Goal: Information Seeking & Learning: Learn about a topic

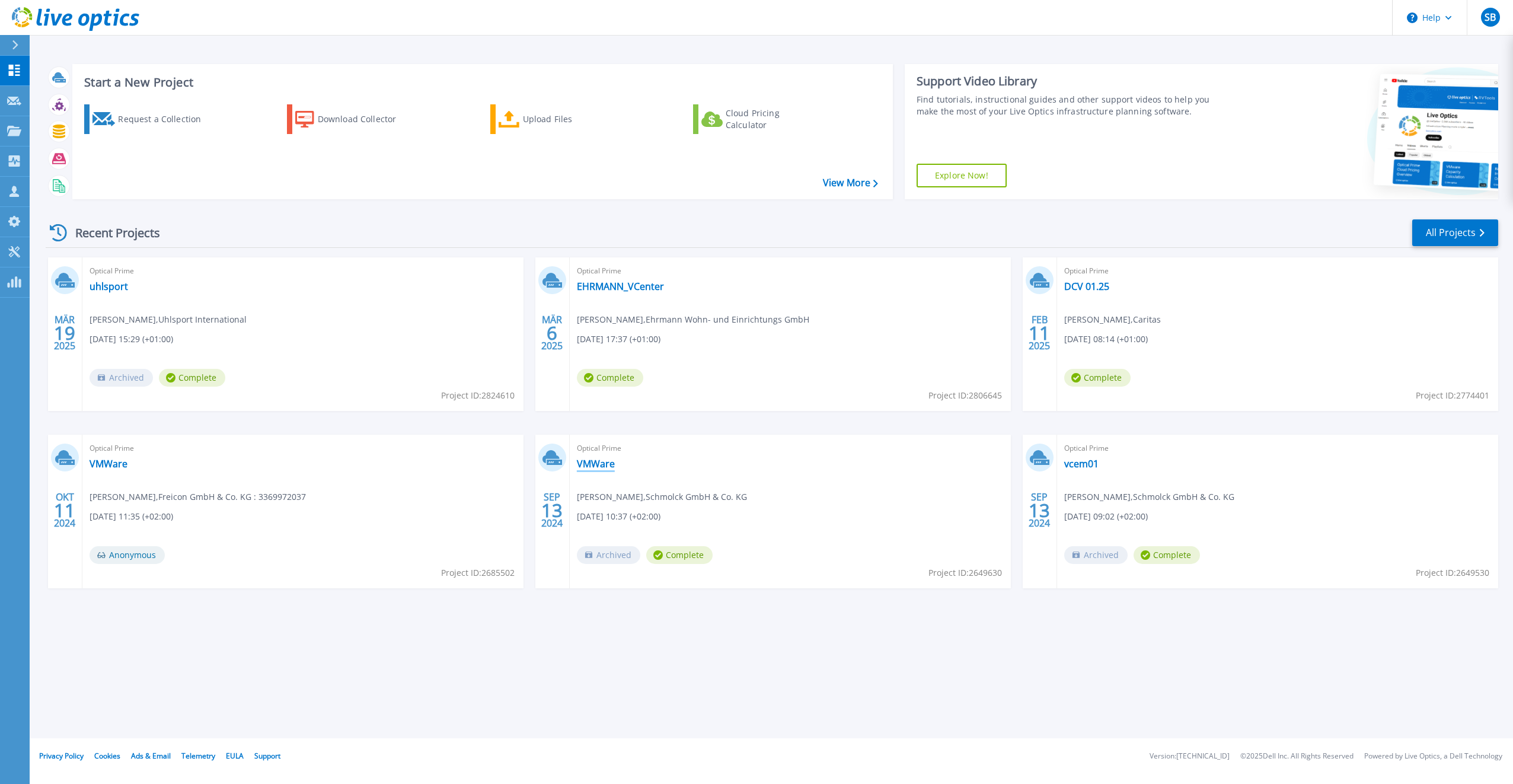
click at [586, 459] on link "VMWare" at bounding box center [596, 464] width 38 height 11
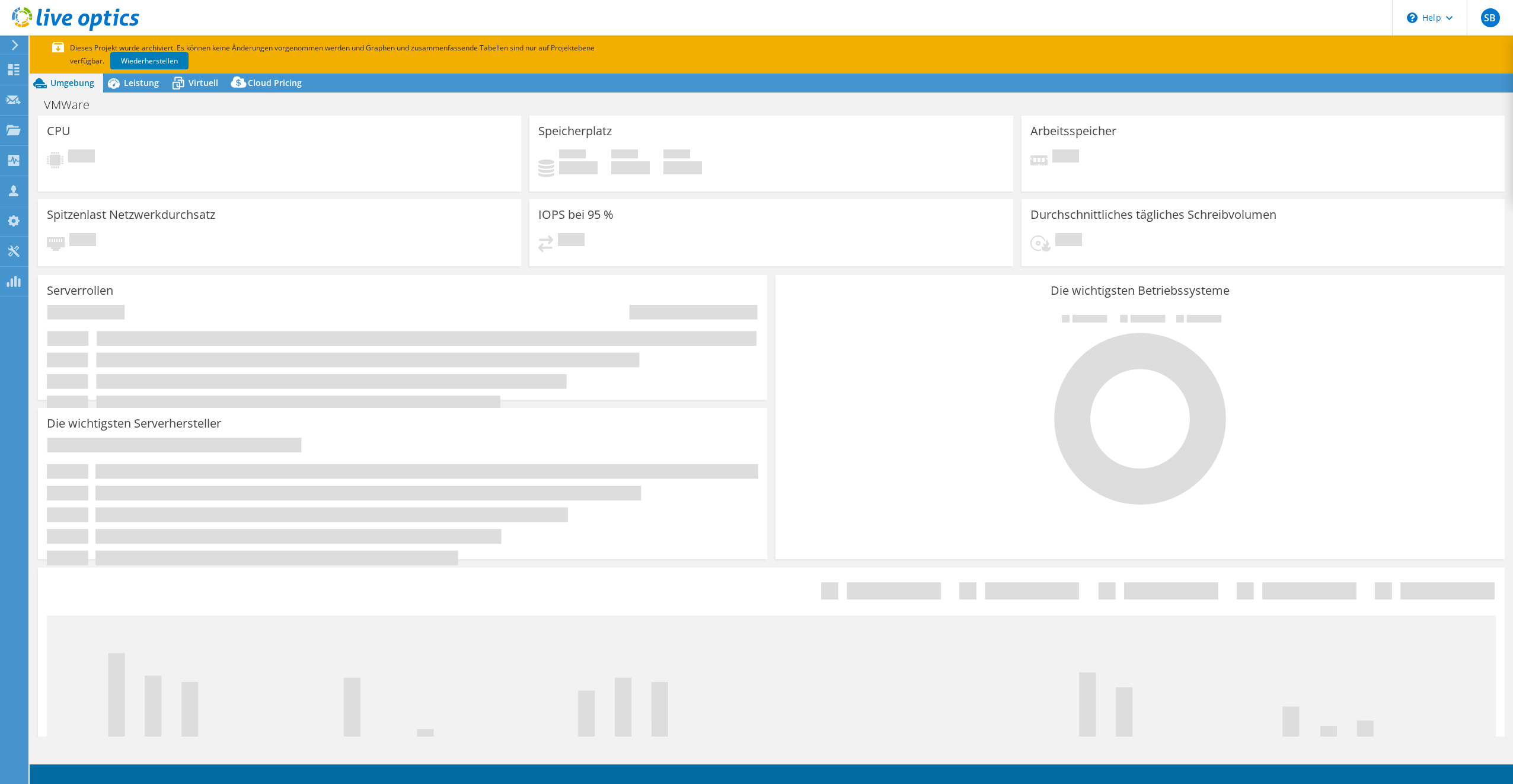
select select "EULondon"
select select "EUR"
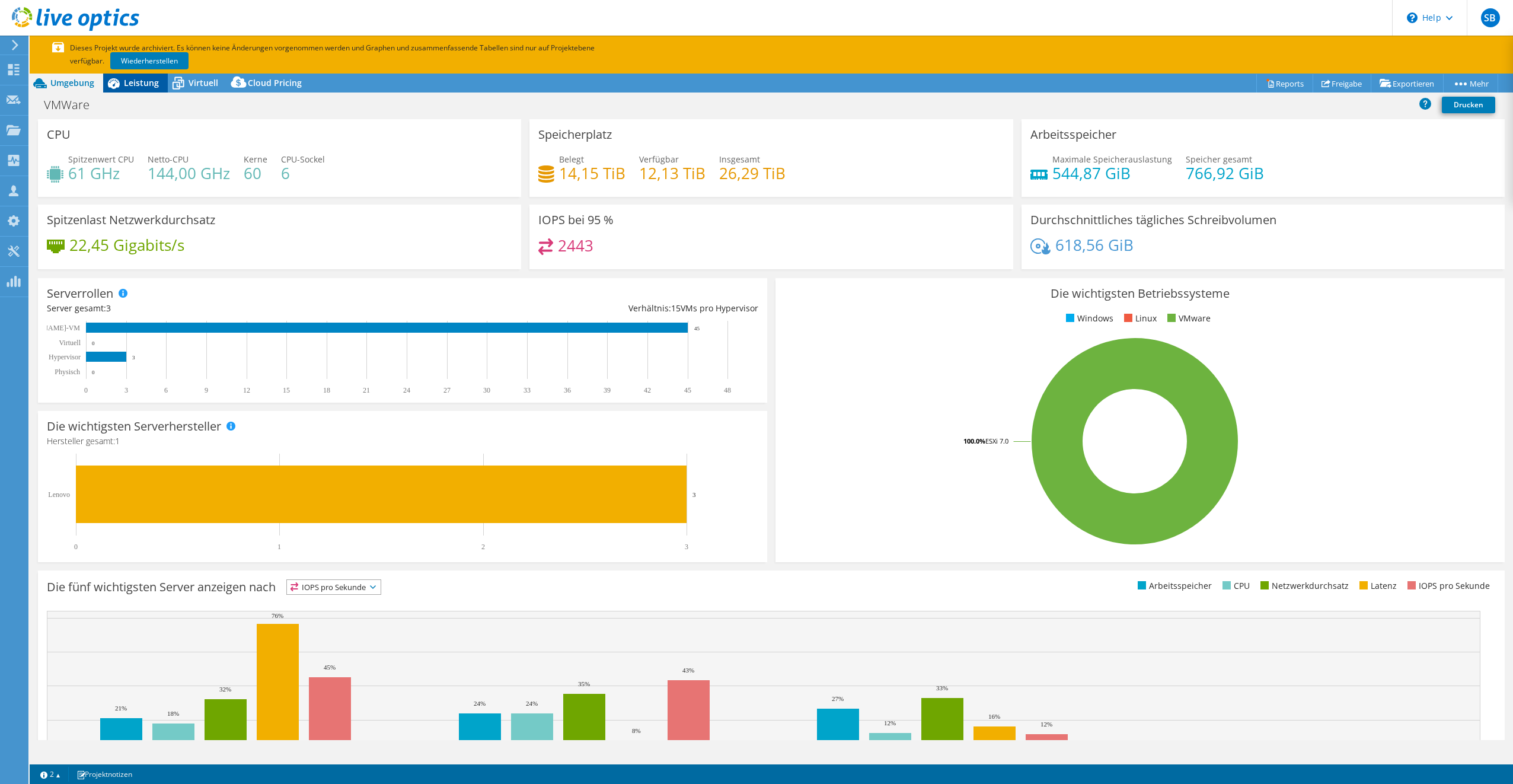
click at [130, 84] on span "Leistung" at bounding box center [141, 83] width 35 height 11
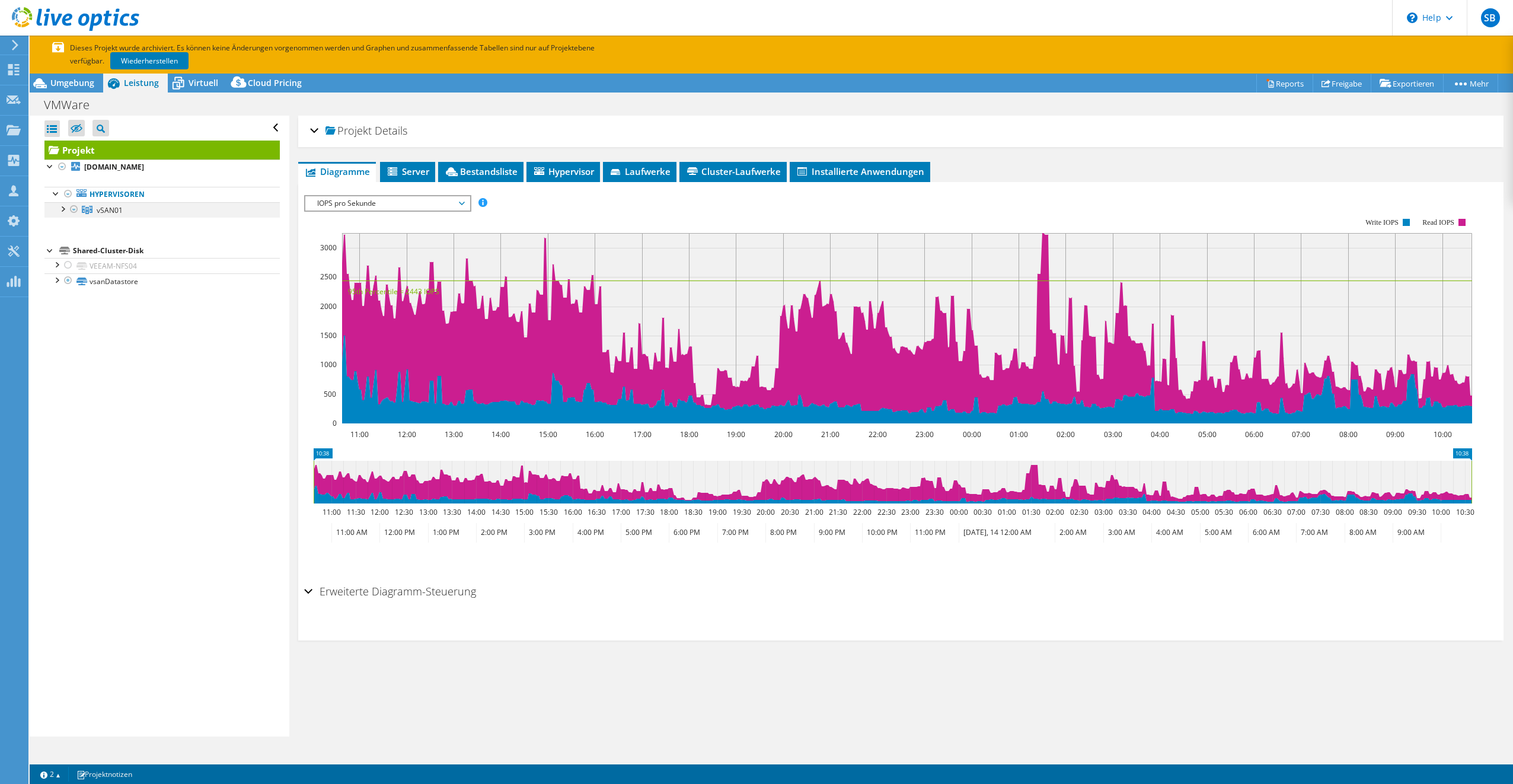
click at [67, 205] on div at bounding box center [62, 208] width 11 height 11
click at [464, 169] on span "Bestandsliste" at bounding box center [480, 171] width 73 height 11
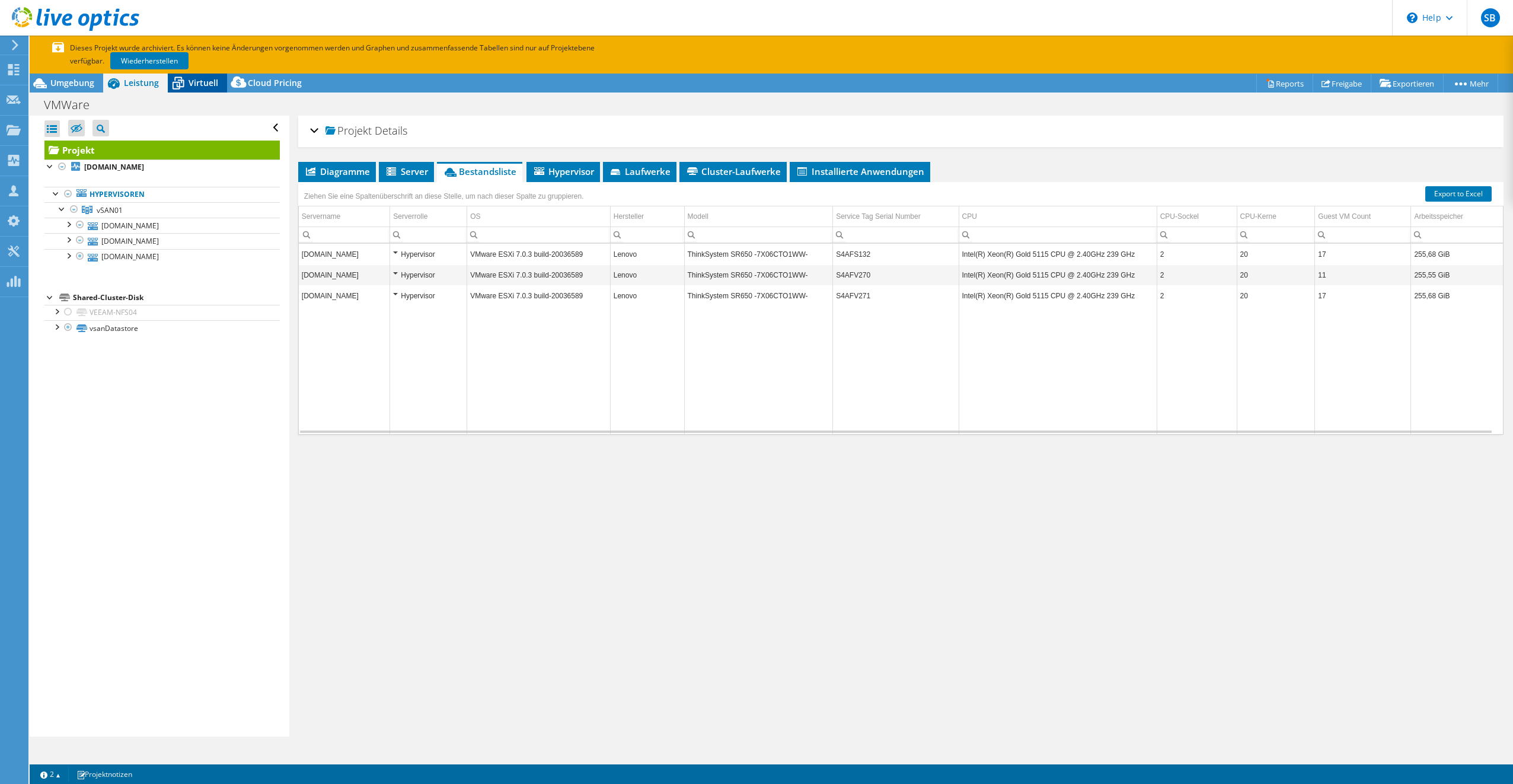
click at [190, 90] on div "Virtuell" at bounding box center [197, 83] width 59 height 19
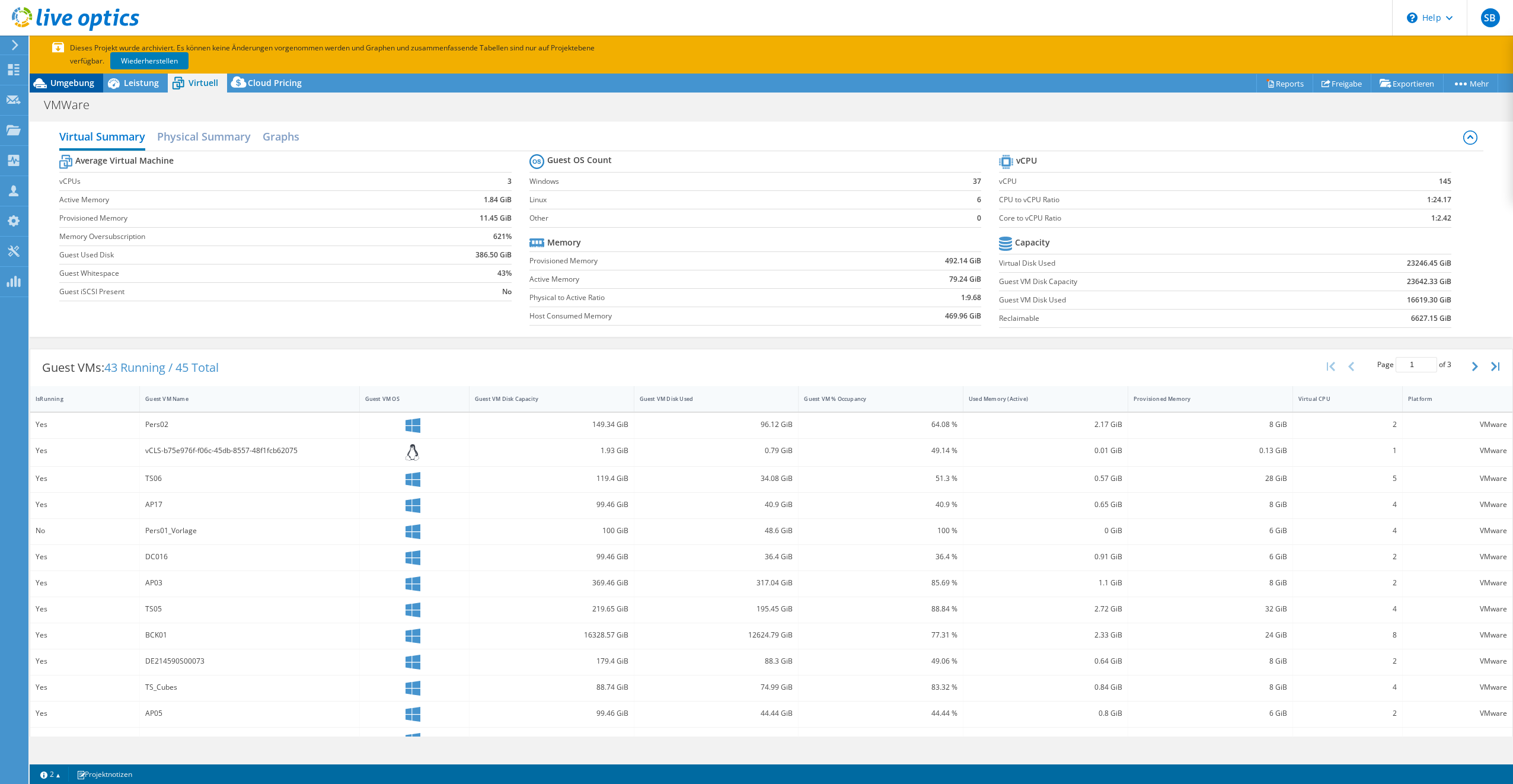
click at [69, 81] on span "Umgebung" at bounding box center [72, 83] width 44 height 11
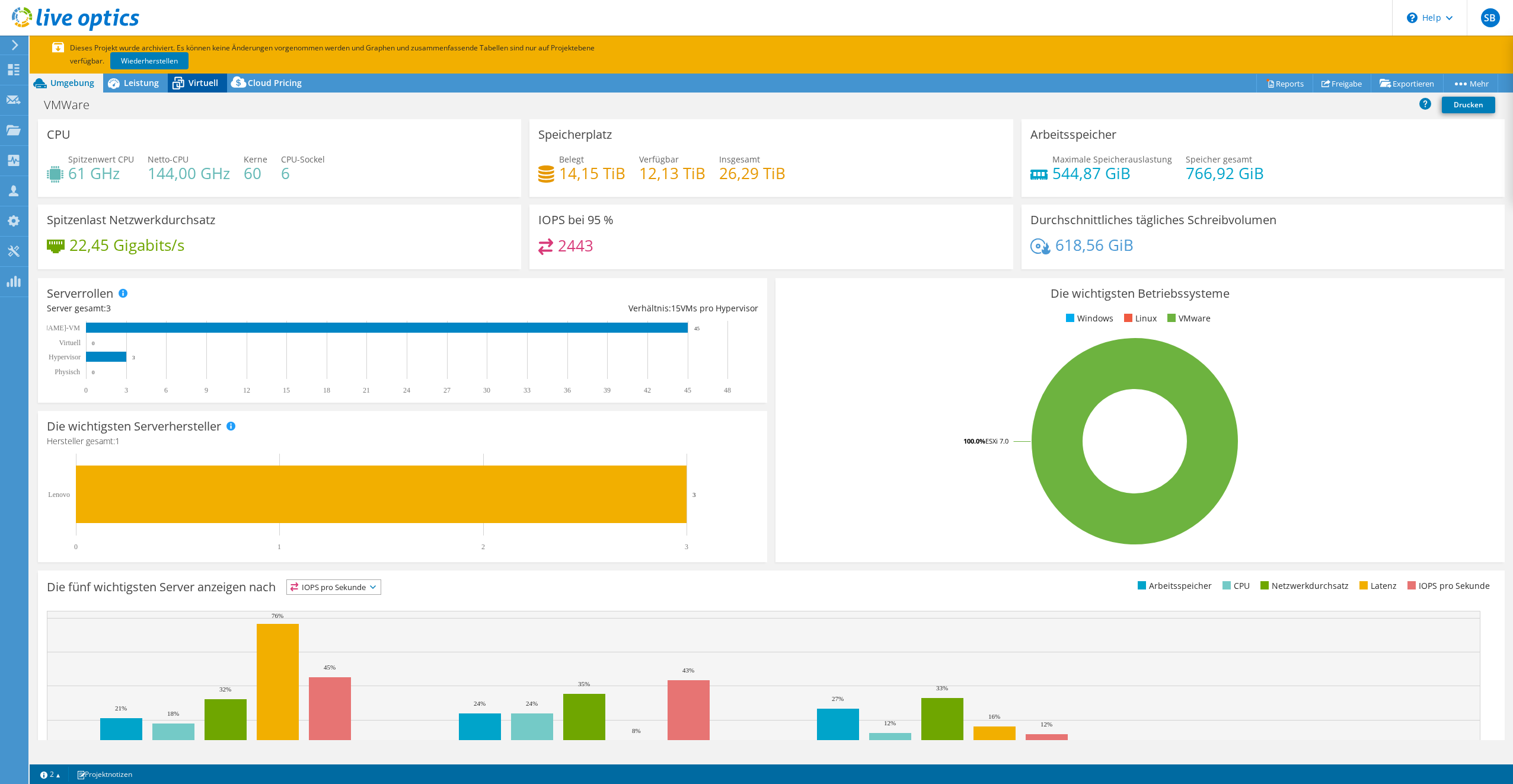
click at [203, 83] on span "Virtuell" at bounding box center [203, 83] width 30 height 11
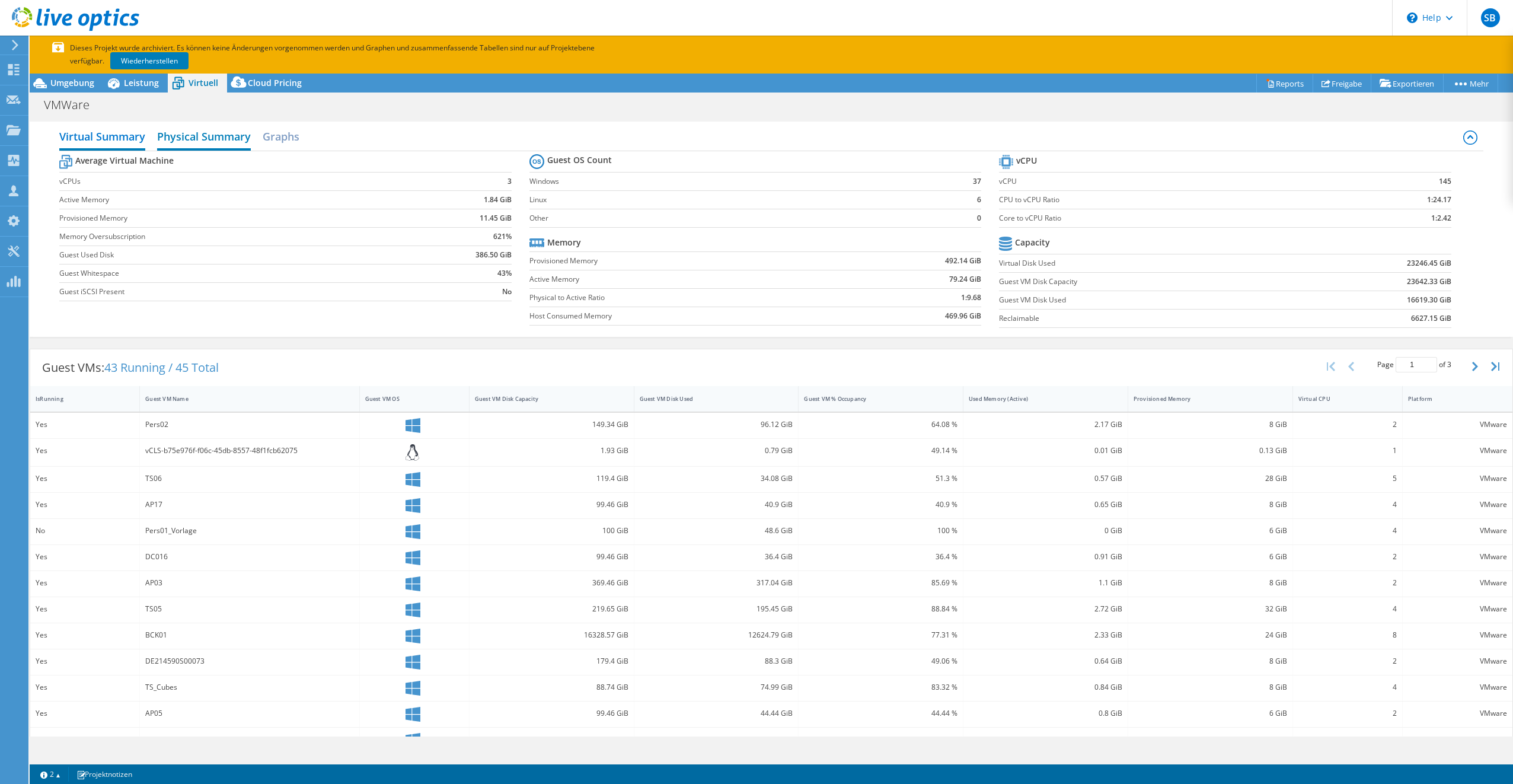
click at [198, 140] on h2 "Physical Summary" at bounding box center [204, 137] width 93 height 26
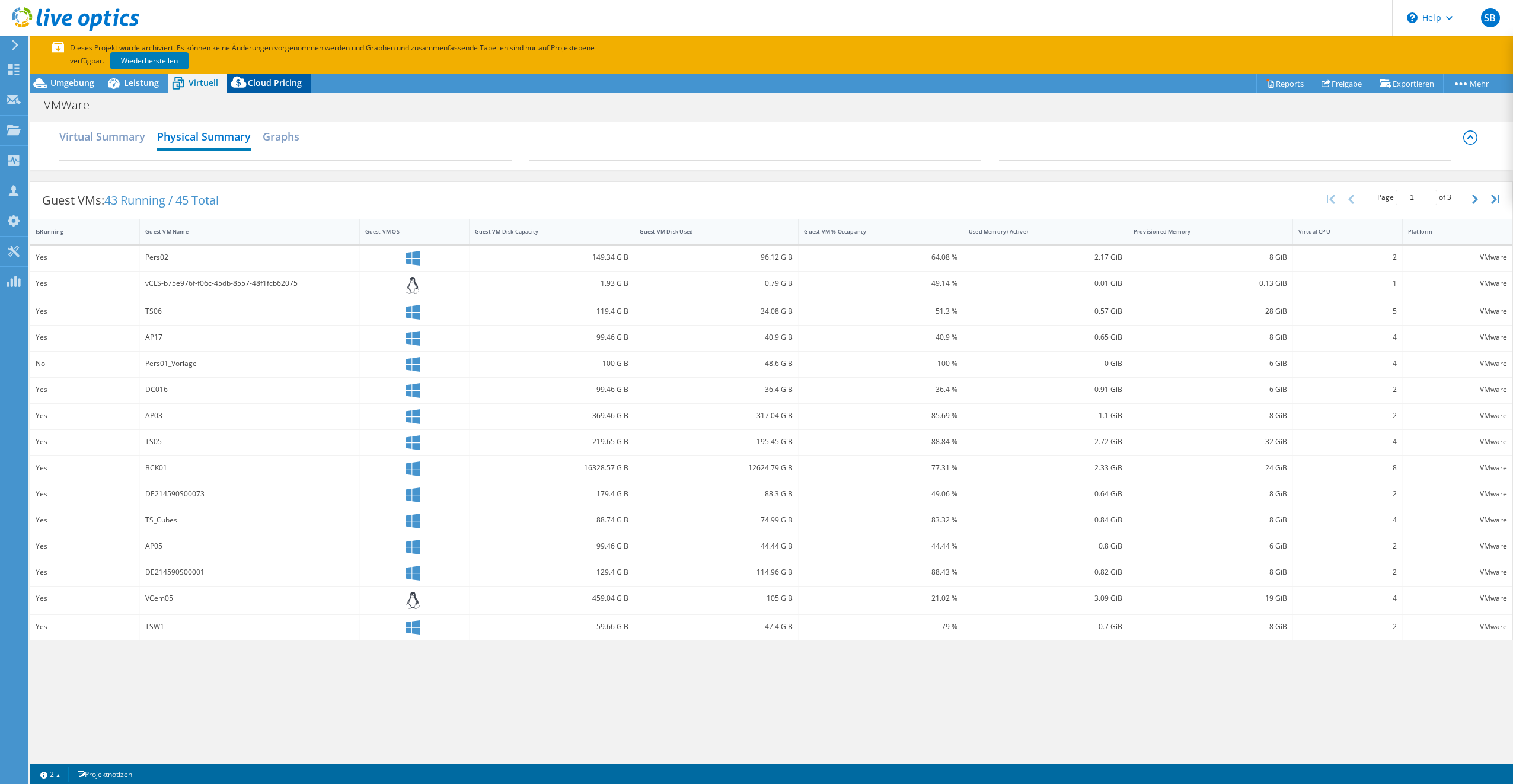
click at [271, 82] on span "Cloud Pricing" at bounding box center [274, 83] width 54 height 11
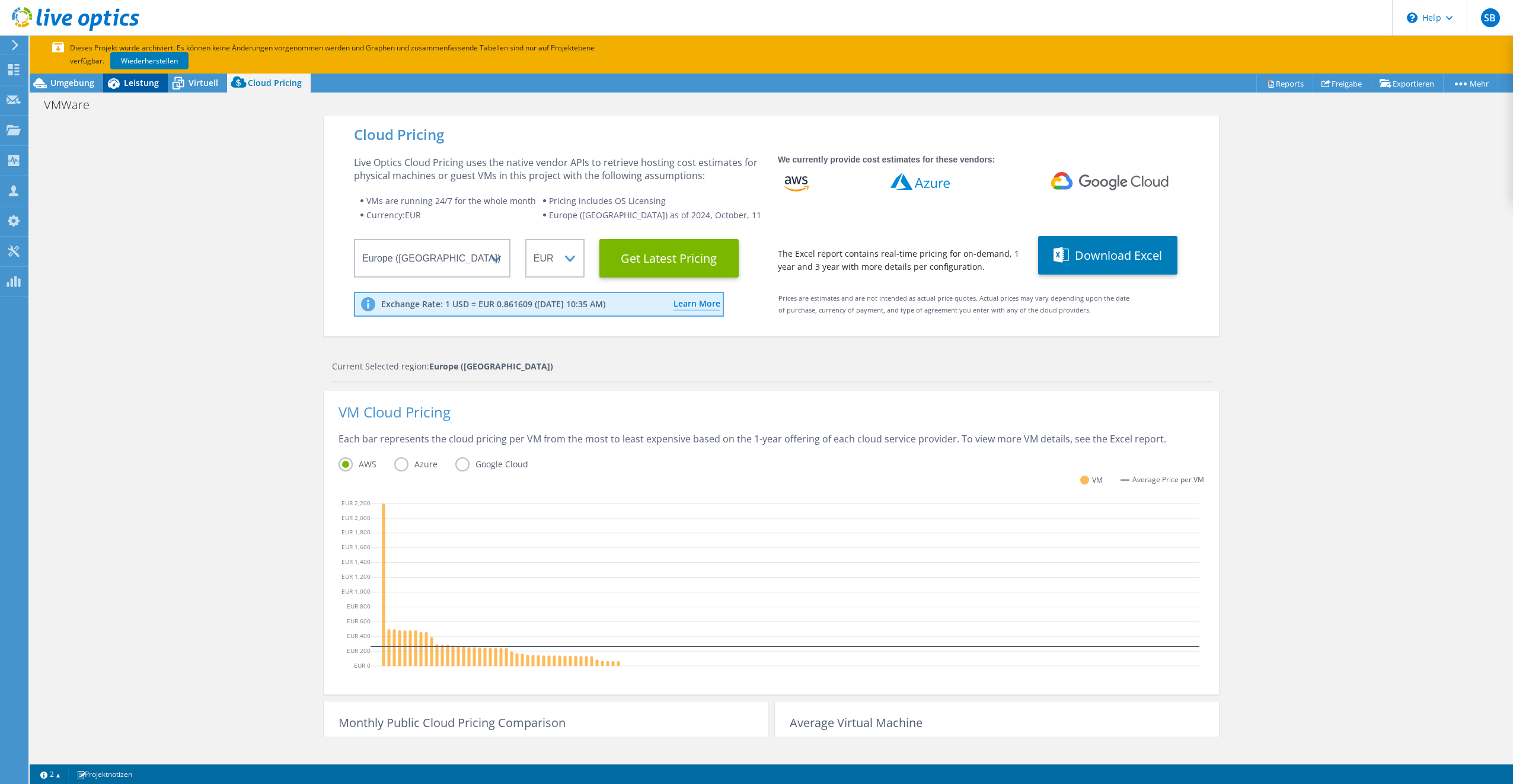
click at [111, 86] on icon at bounding box center [113, 83] width 11 height 10
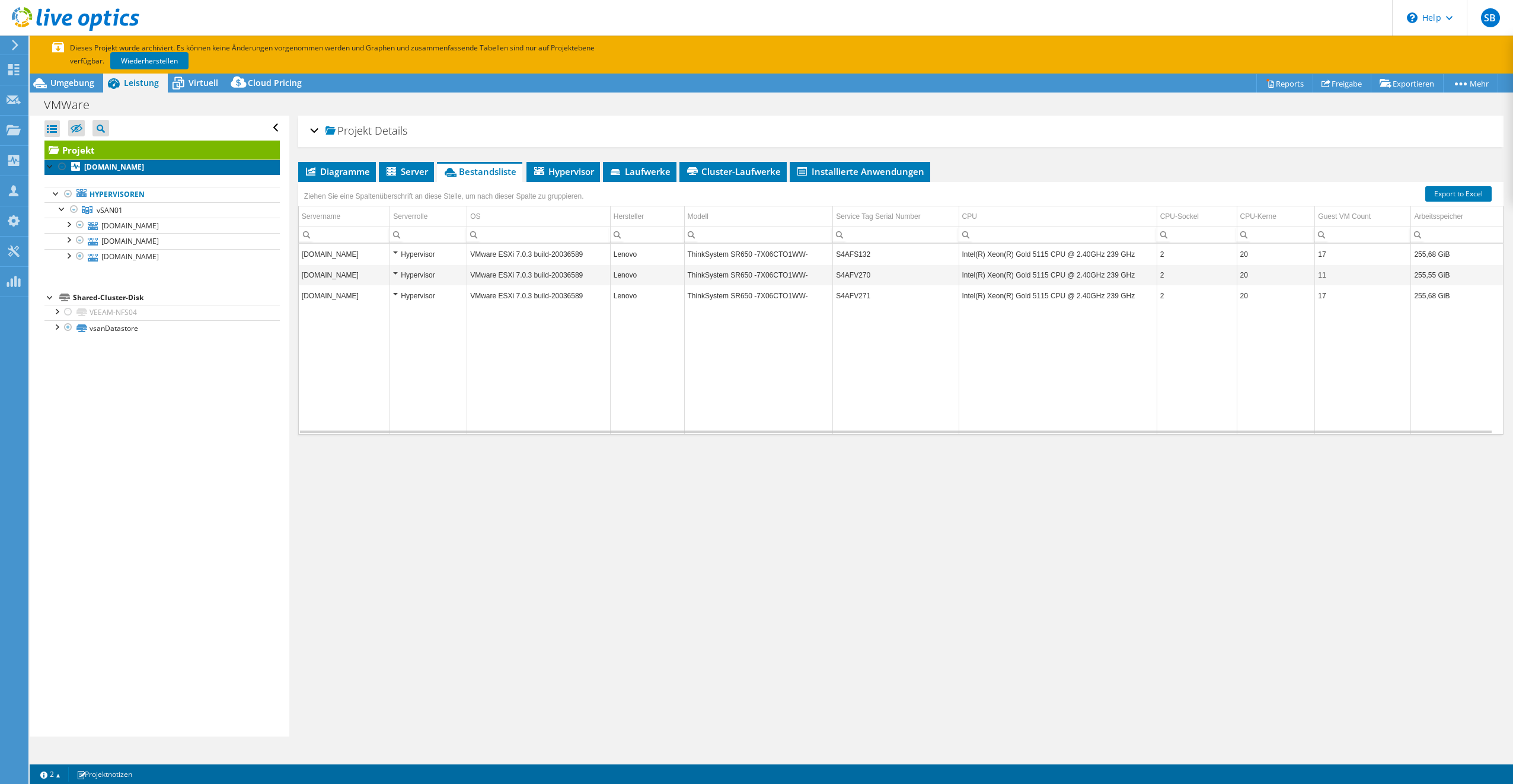
click at [117, 169] on b "[DOMAIN_NAME]" at bounding box center [113, 167] width 60 height 10
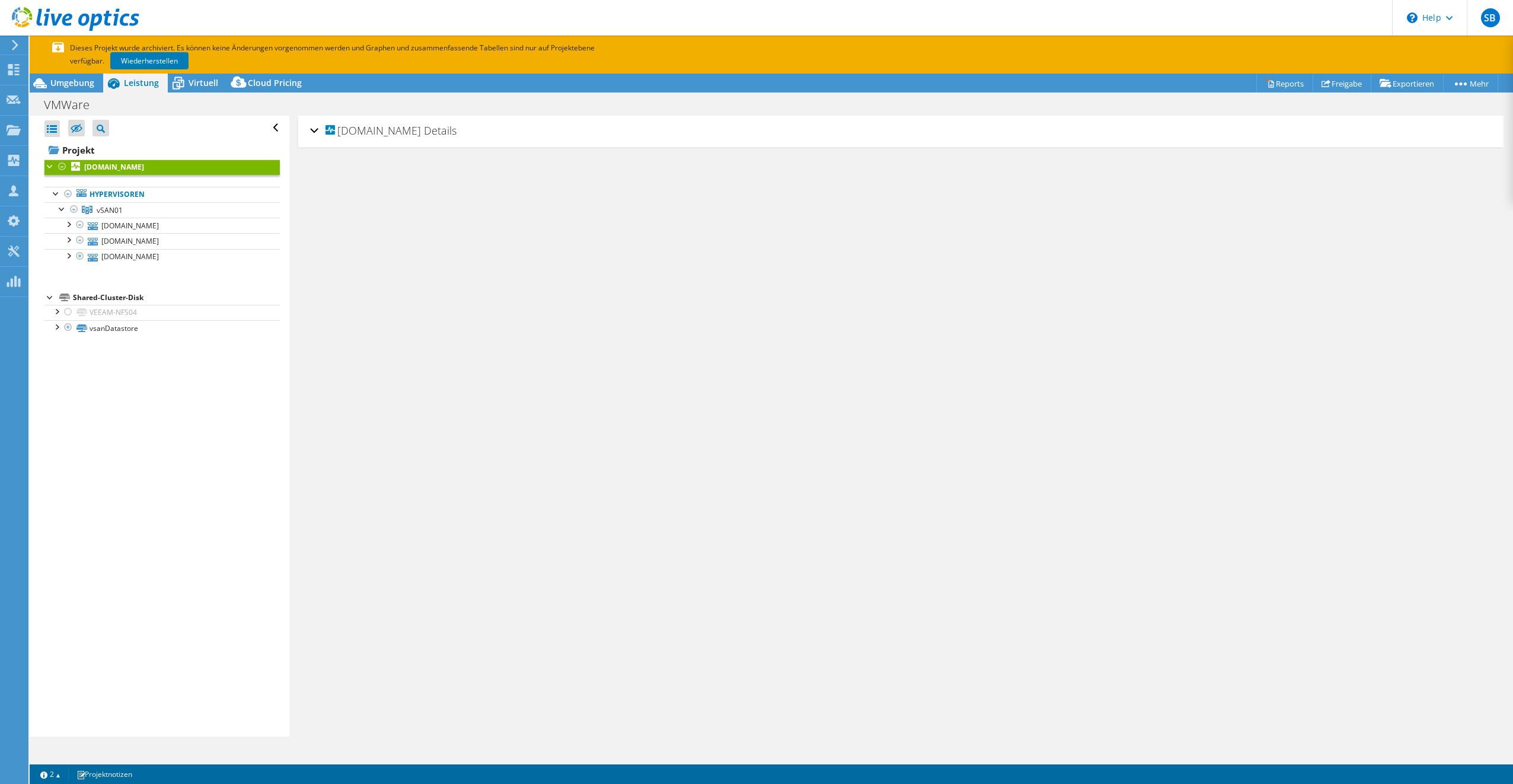
click at [43, 164] on div "Alle öffnen Alle schließen Ausgeschlossene Knoten verbergen Projektbaumfilter" at bounding box center [159, 426] width 259 height 621
click at [47, 164] on div at bounding box center [50, 165] width 11 height 11
click at [313, 125] on div "[DOMAIN_NAME] Details" at bounding box center [901, 131] width 1182 height 26
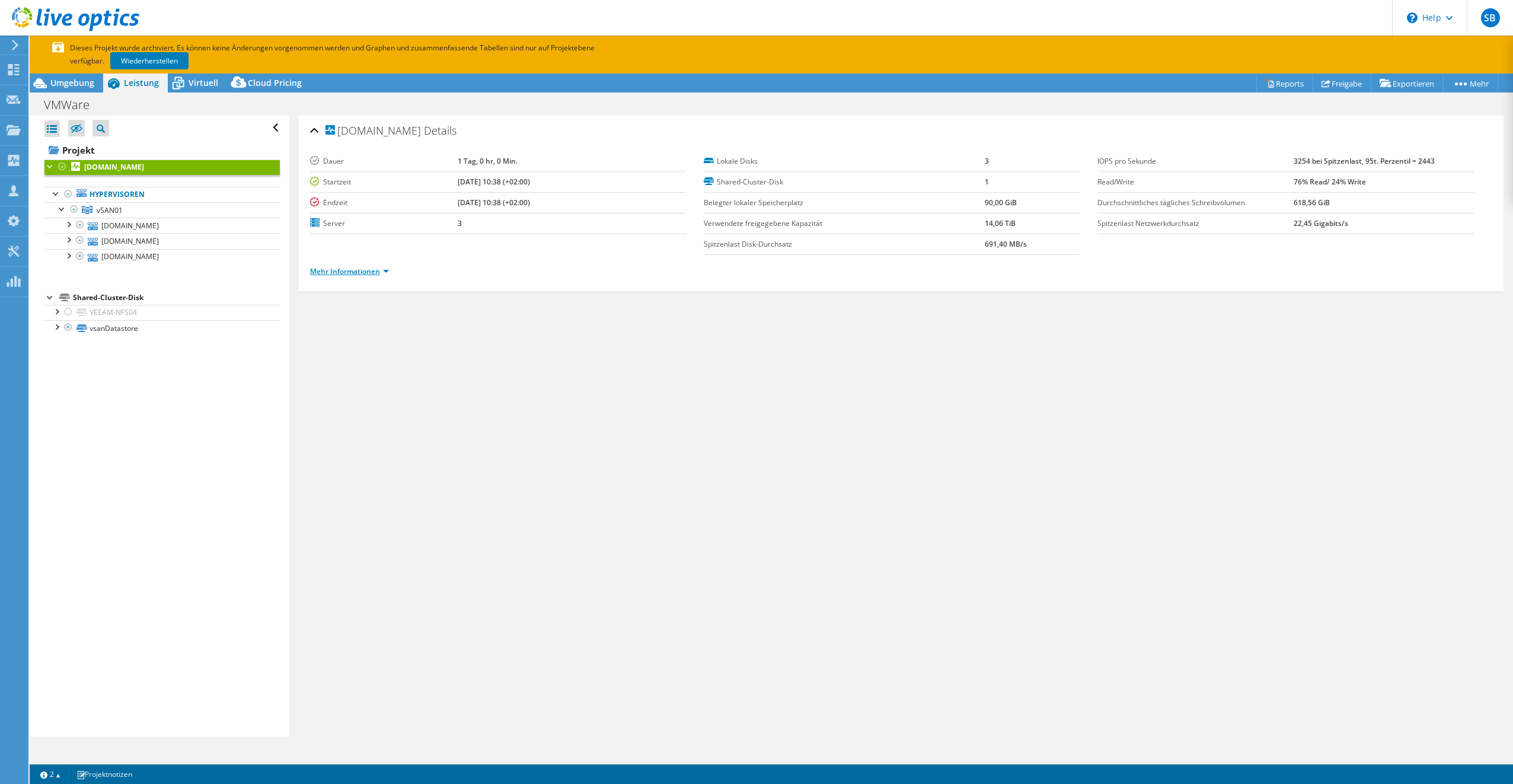
click at [369, 266] on link "Mehr Informationen" at bounding box center [350, 271] width 79 height 10
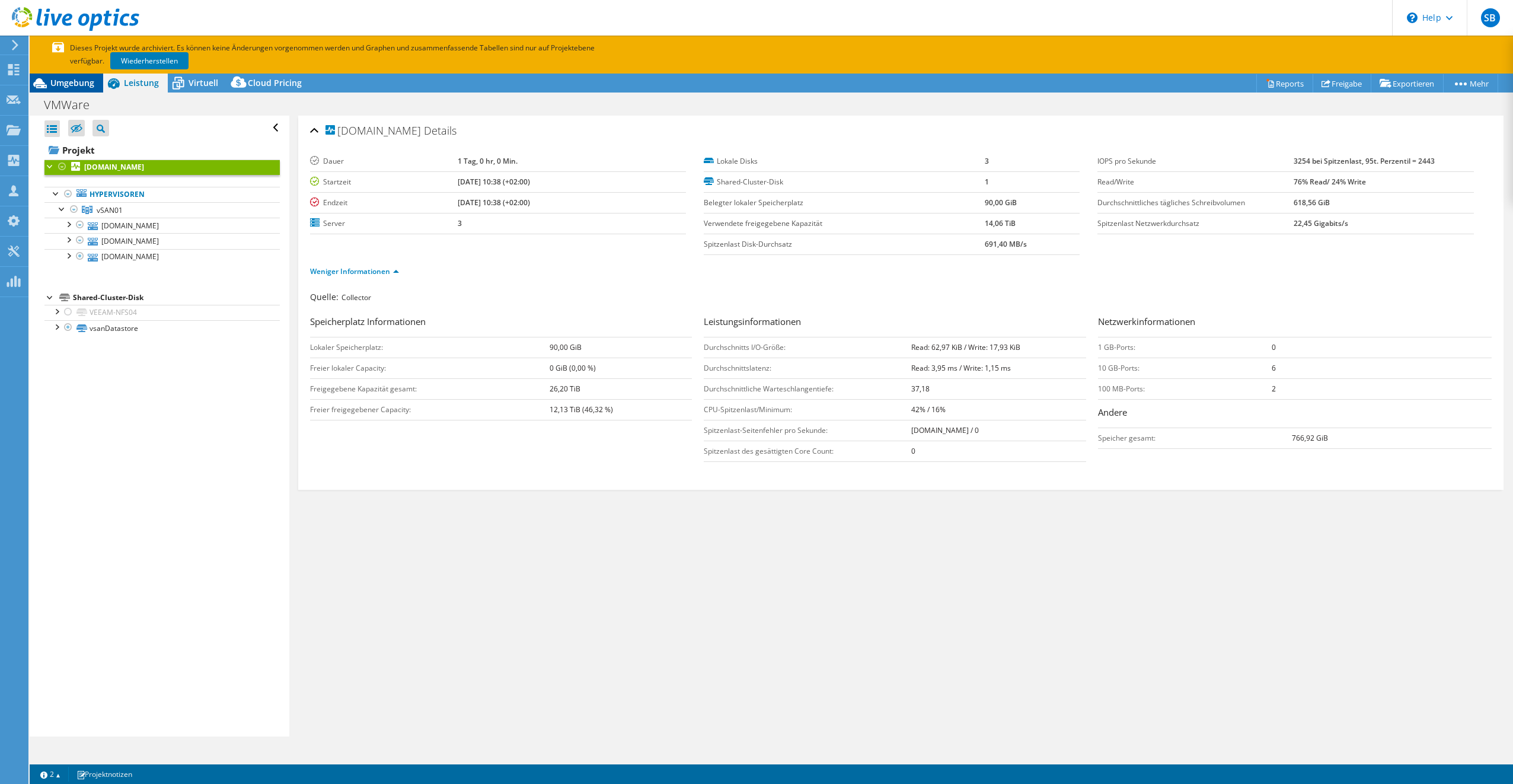
click at [57, 86] on span "Umgebung" at bounding box center [72, 83] width 44 height 11
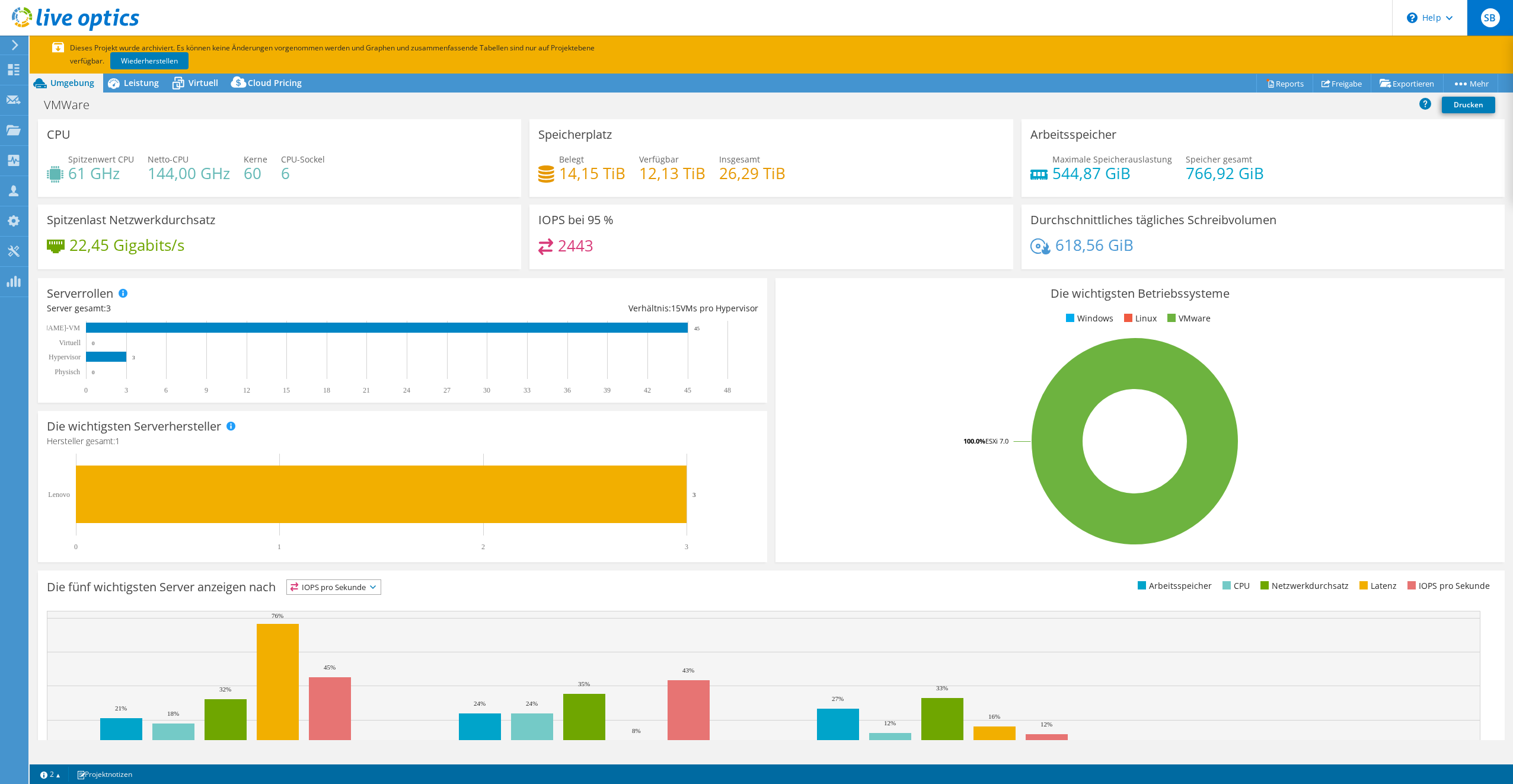
click at [1501, 26] on div "SB" at bounding box center [1490, 17] width 47 height 35
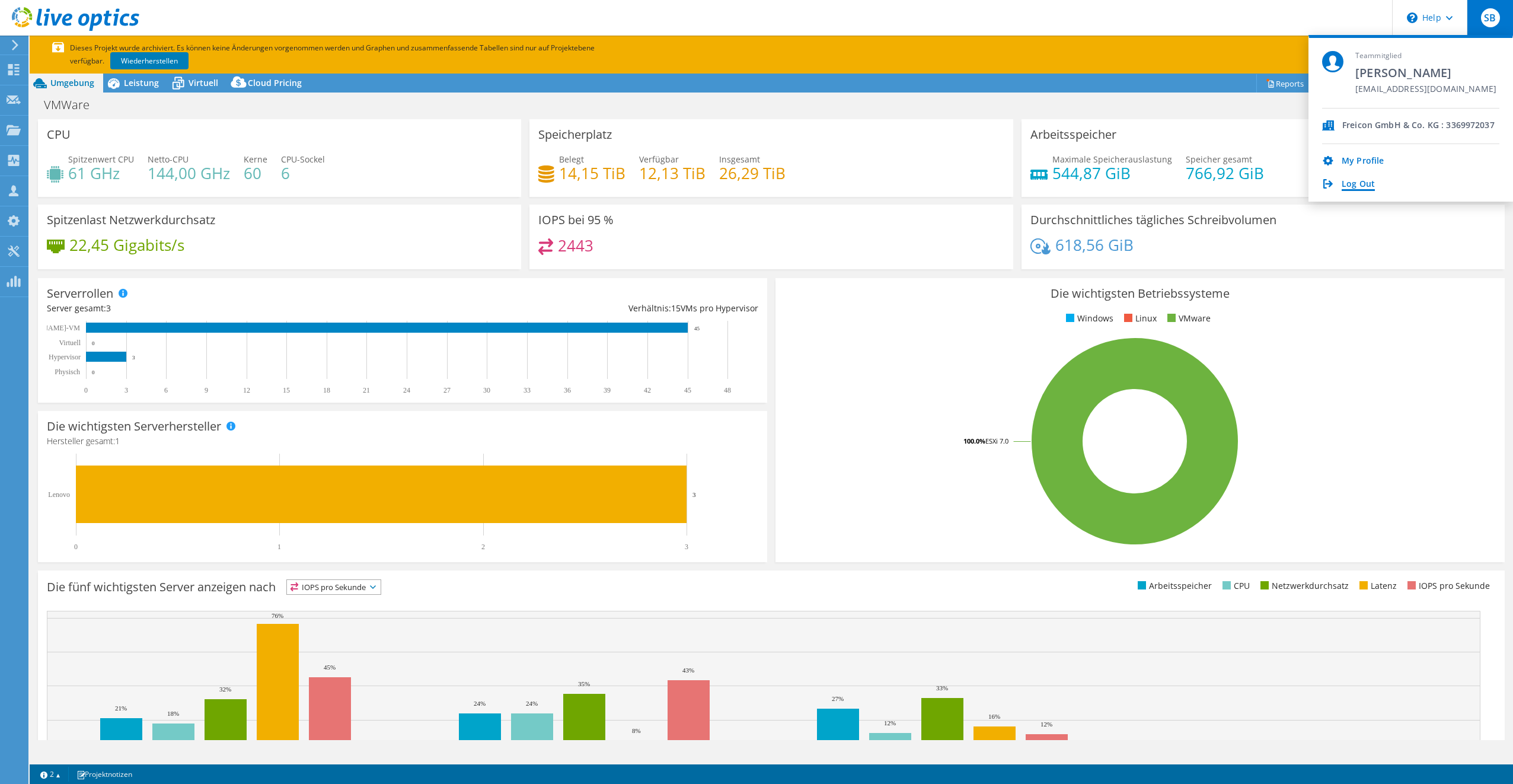
click at [1362, 187] on link "Log Out" at bounding box center [1359, 185] width 33 height 11
